Goal: Information Seeking & Learning: Learn about a topic

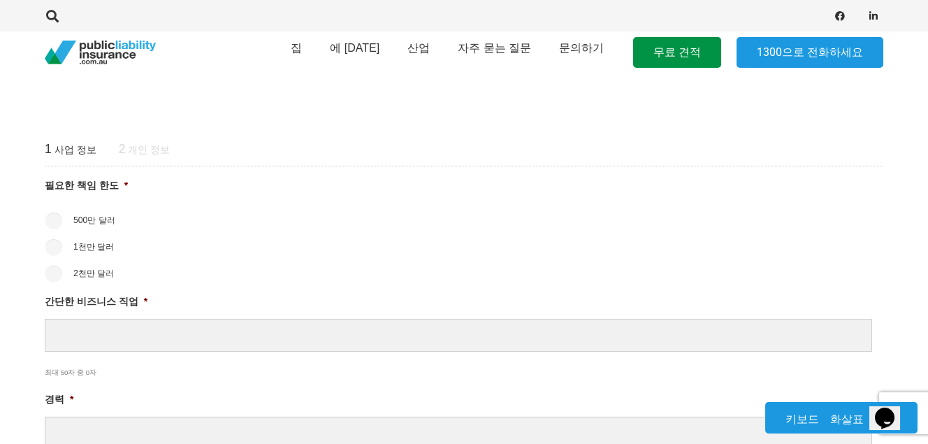
scroll to position [559, 0]
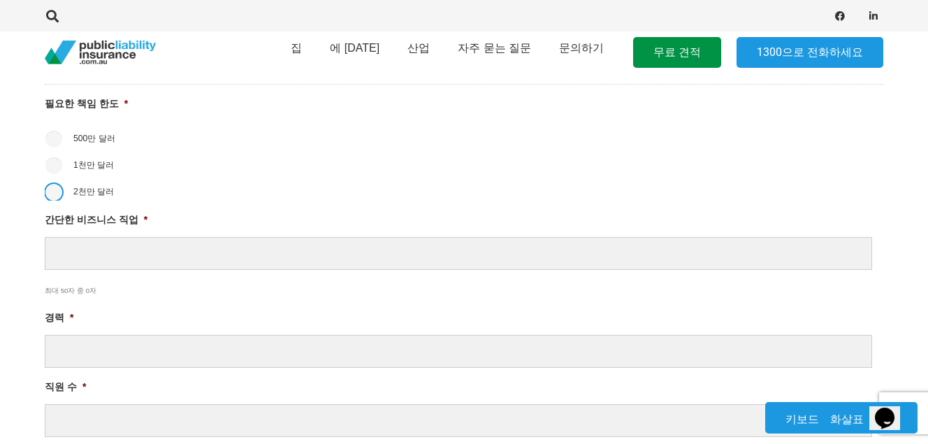
click at [56, 191] on input "2천만 달러" at bounding box center [53, 192] width 17 height 17
radio input "true"
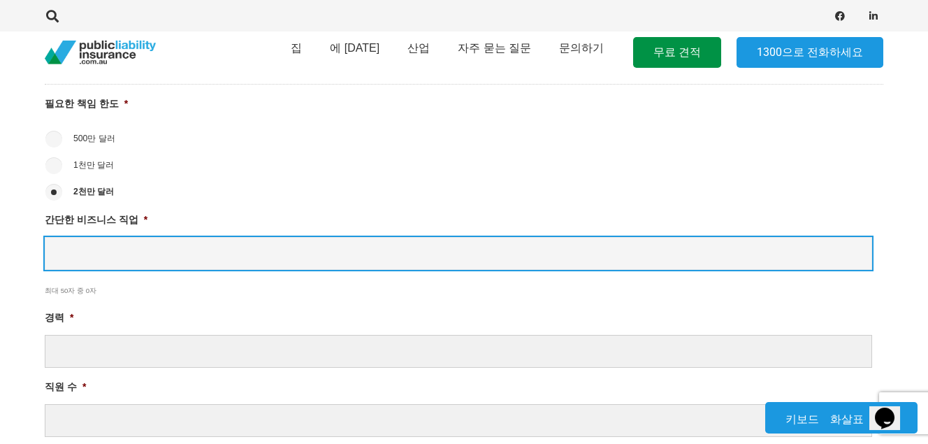
click at [173, 263] on input "간단한 비즈니스 직업 *" at bounding box center [458, 253] width 827 height 33
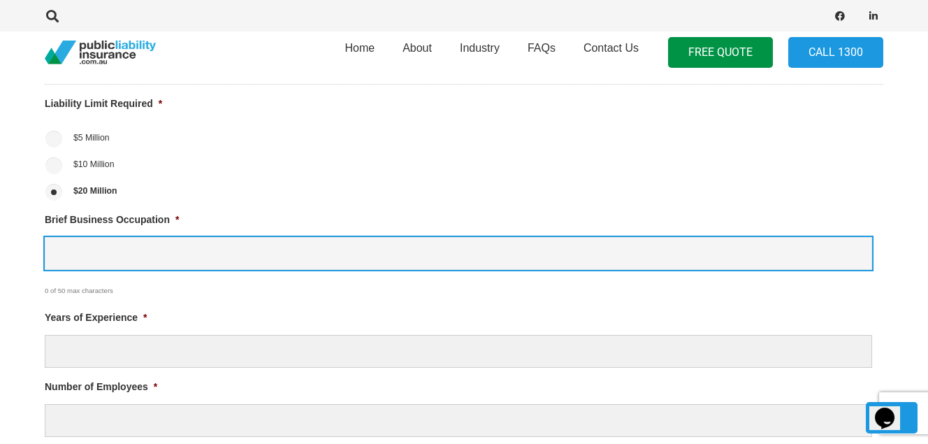
click at [157, 253] on input "Brief Business Occupation *" at bounding box center [458, 253] width 827 height 33
click at [222, 263] on input "Brief Business Occupation *" at bounding box center [458, 253] width 827 height 33
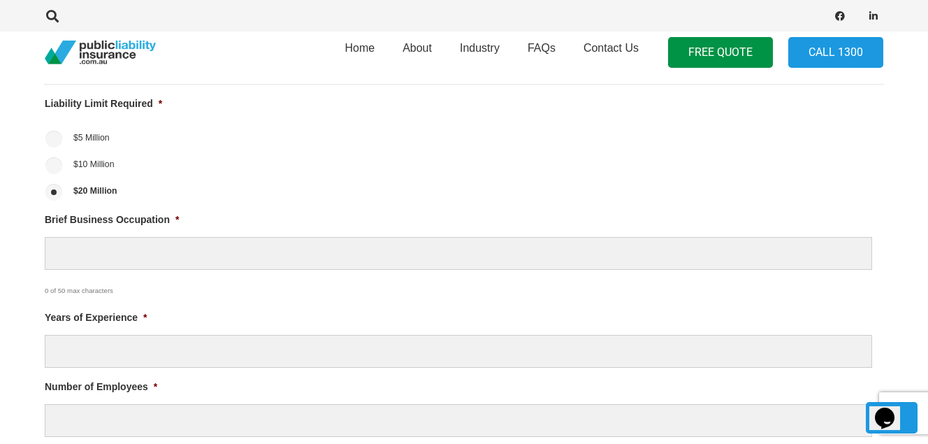
click at [384, 296] on div "0 of 50 max characters" at bounding box center [425, 286] width 761 height 26
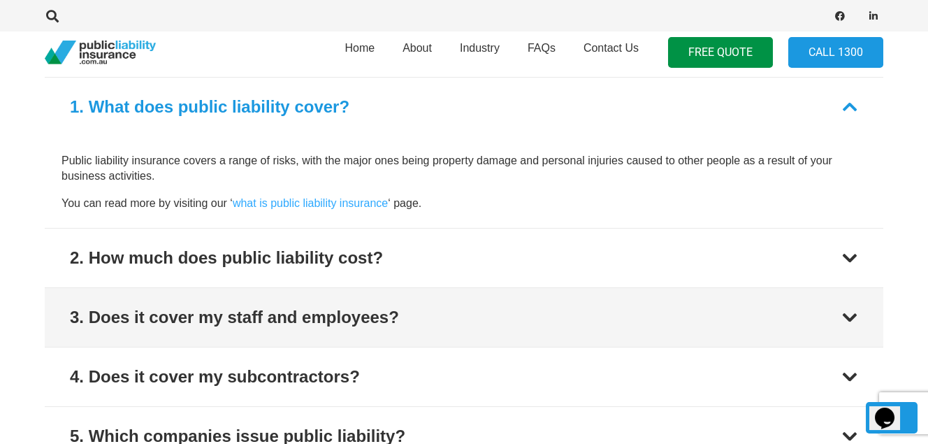
scroll to position [1538, 0]
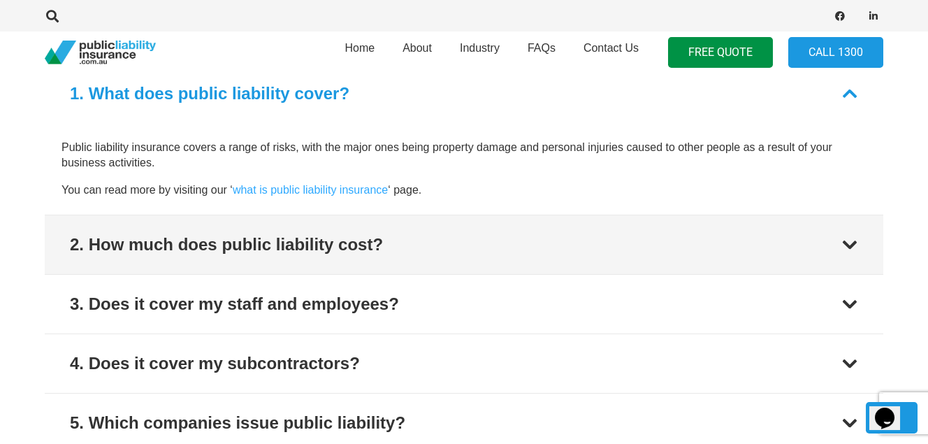
click at [168, 245] on div "2. How much does public liability cost?" at bounding box center [226, 244] width 313 height 25
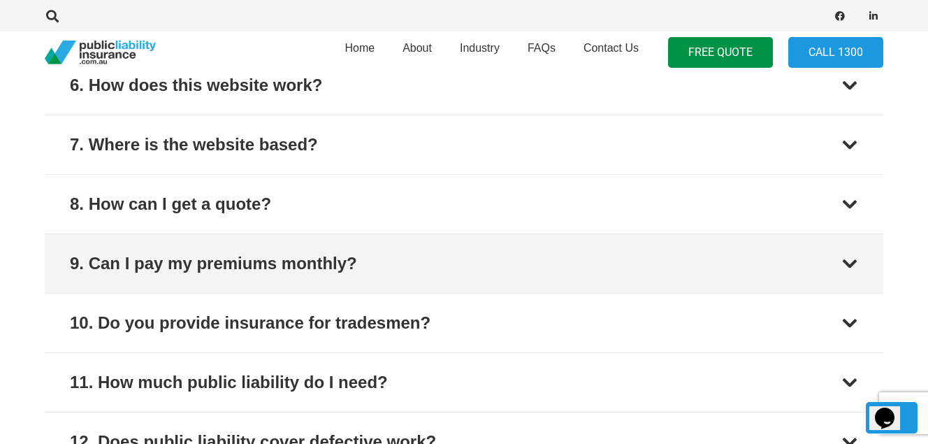
scroll to position [2004, 0]
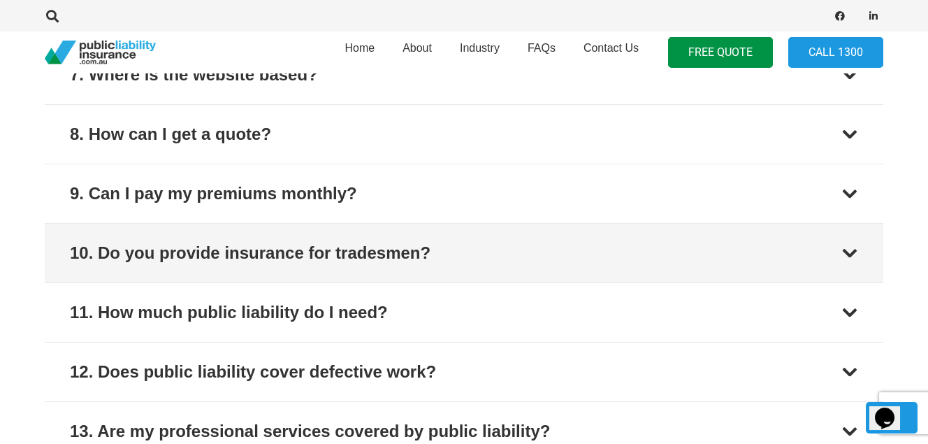
click at [322, 249] on div "10. Do you provide insurance for tradesmen?" at bounding box center [250, 252] width 361 height 25
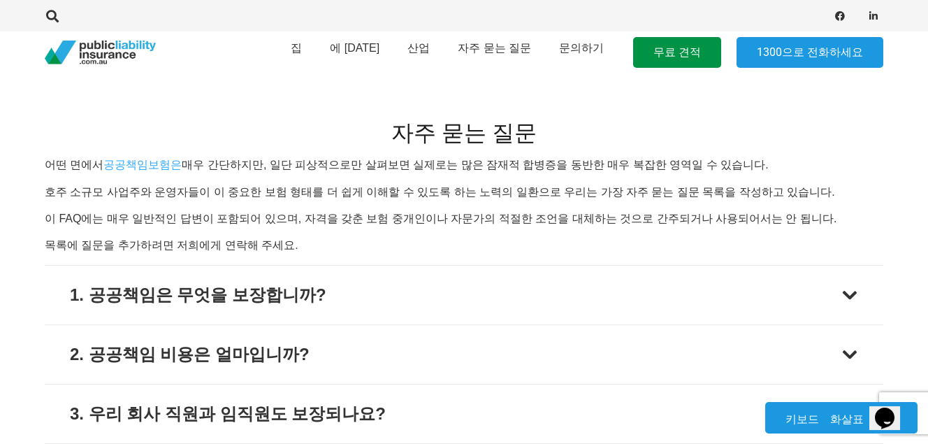
scroll to position [1359, 0]
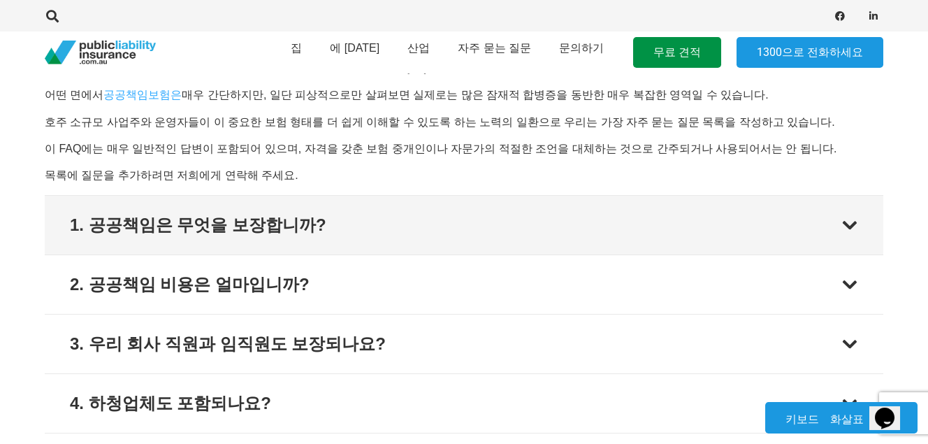
click at [398, 226] on button "1. 공공책임은 무엇을 보장합니까?" at bounding box center [464, 225] width 839 height 59
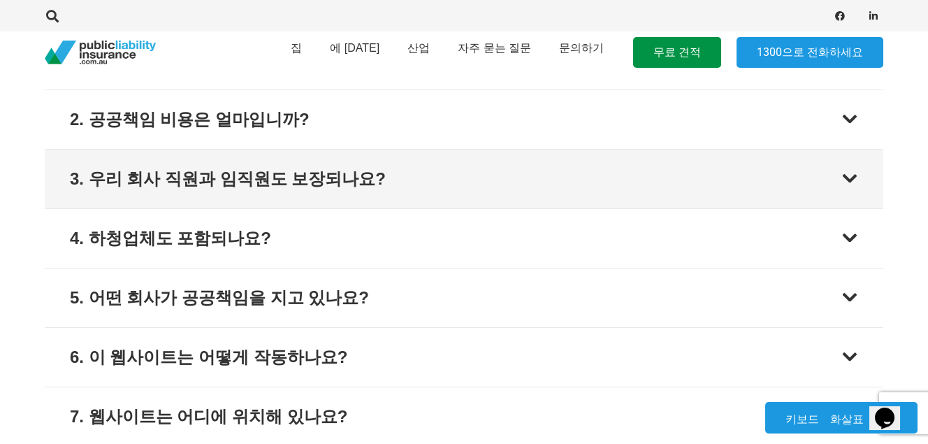
scroll to position [1619, 0]
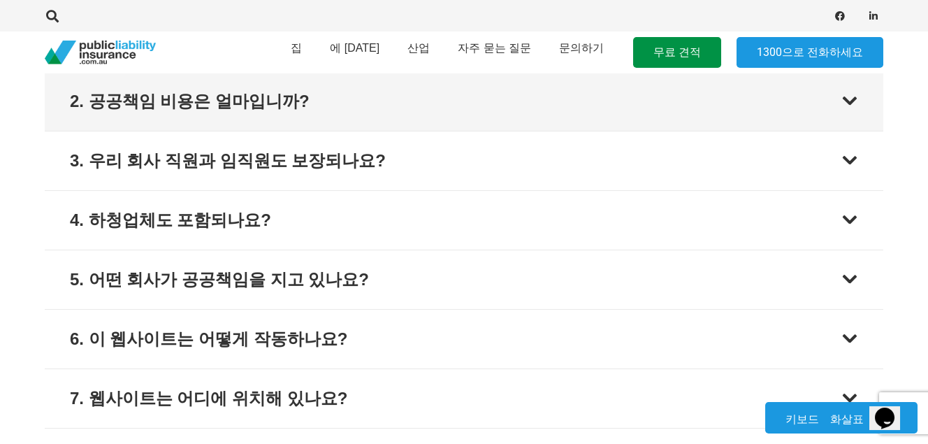
click at [341, 94] on button "2. 공공책임 비용은 얼마입니까?" at bounding box center [464, 101] width 839 height 59
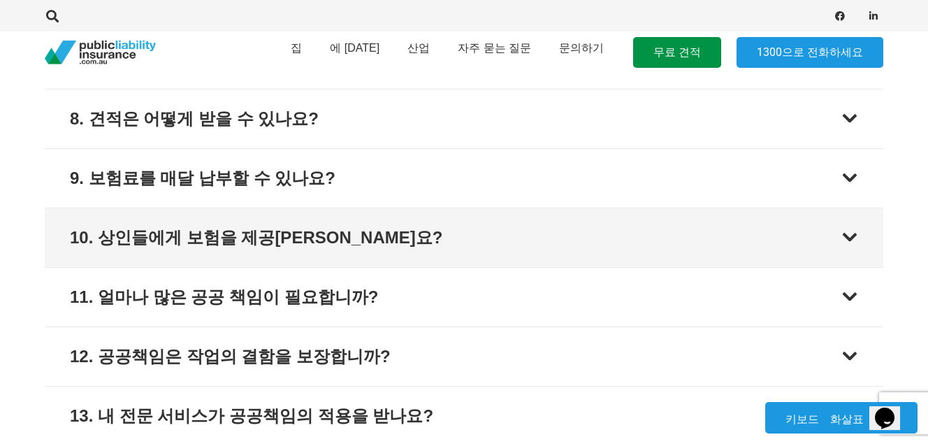
scroll to position [2027, 0]
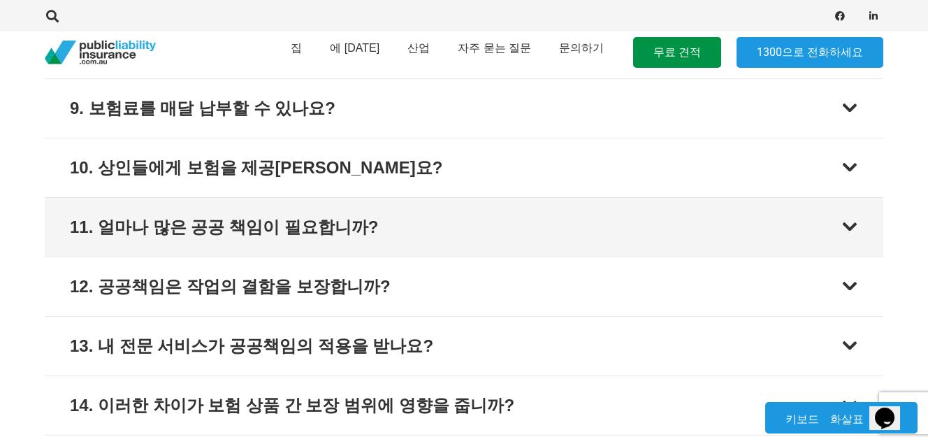
click at [230, 225] on font "11. 얼마나 많은 공공 책임이 필요합니까?" at bounding box center [224, 226] width 308 height 19
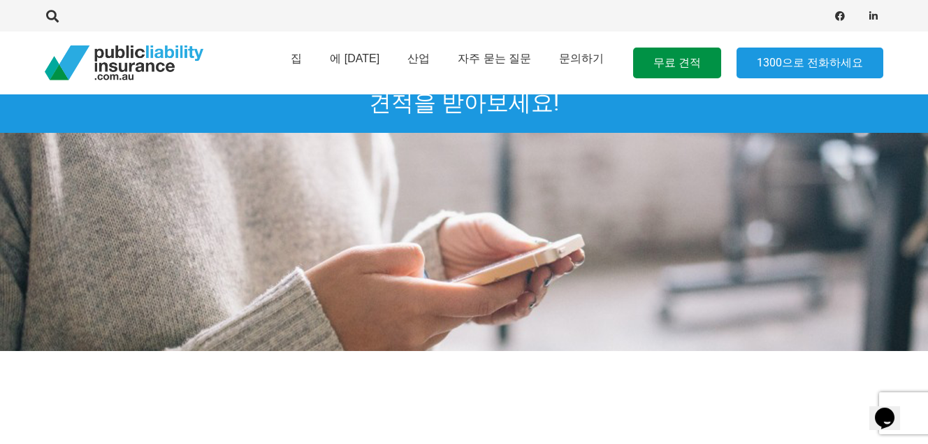
scroll to position [0, 0]
